Goal: Check status: Check status

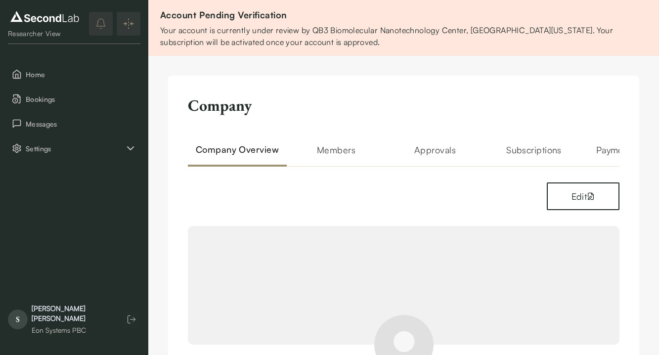
click at [360, 155] on h2 "Members" at bounding box center [336, 155] width 99 height 24
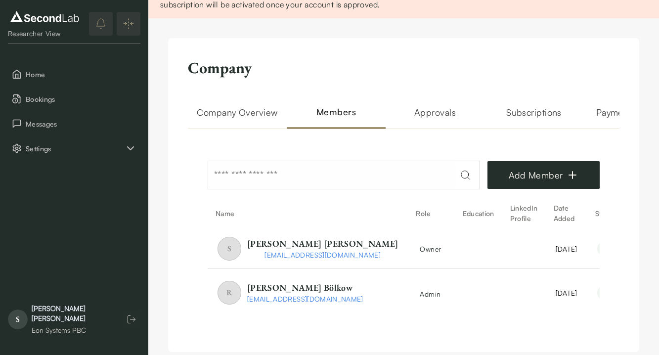
click at [439, 114] on h2 "Approvals" at bounding box center [435, 117] width 99 height 24
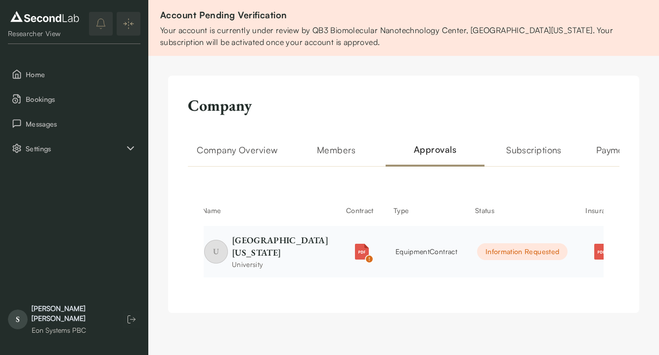
scroll to position [0, 8]
click at [356, 244] on img "button" at bounding box center [364, 252] width 16 height 16
click at [366, 255] on img "button" at bounding box center [370, 259] width 9 height 9
click at [469, 238] on td "Information Requested" at bounding box center [524, 251] width 110 height 51
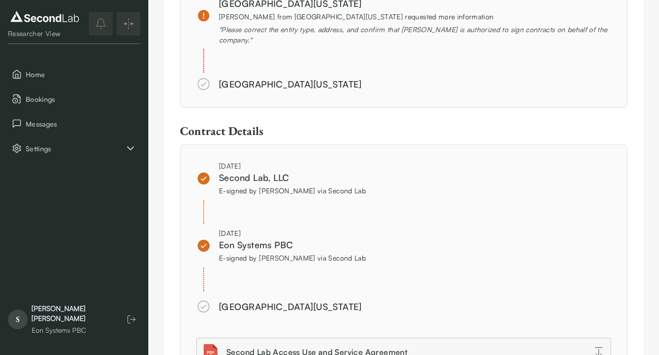
scroll to position [297, 0]
